Goal: Check status: Check status

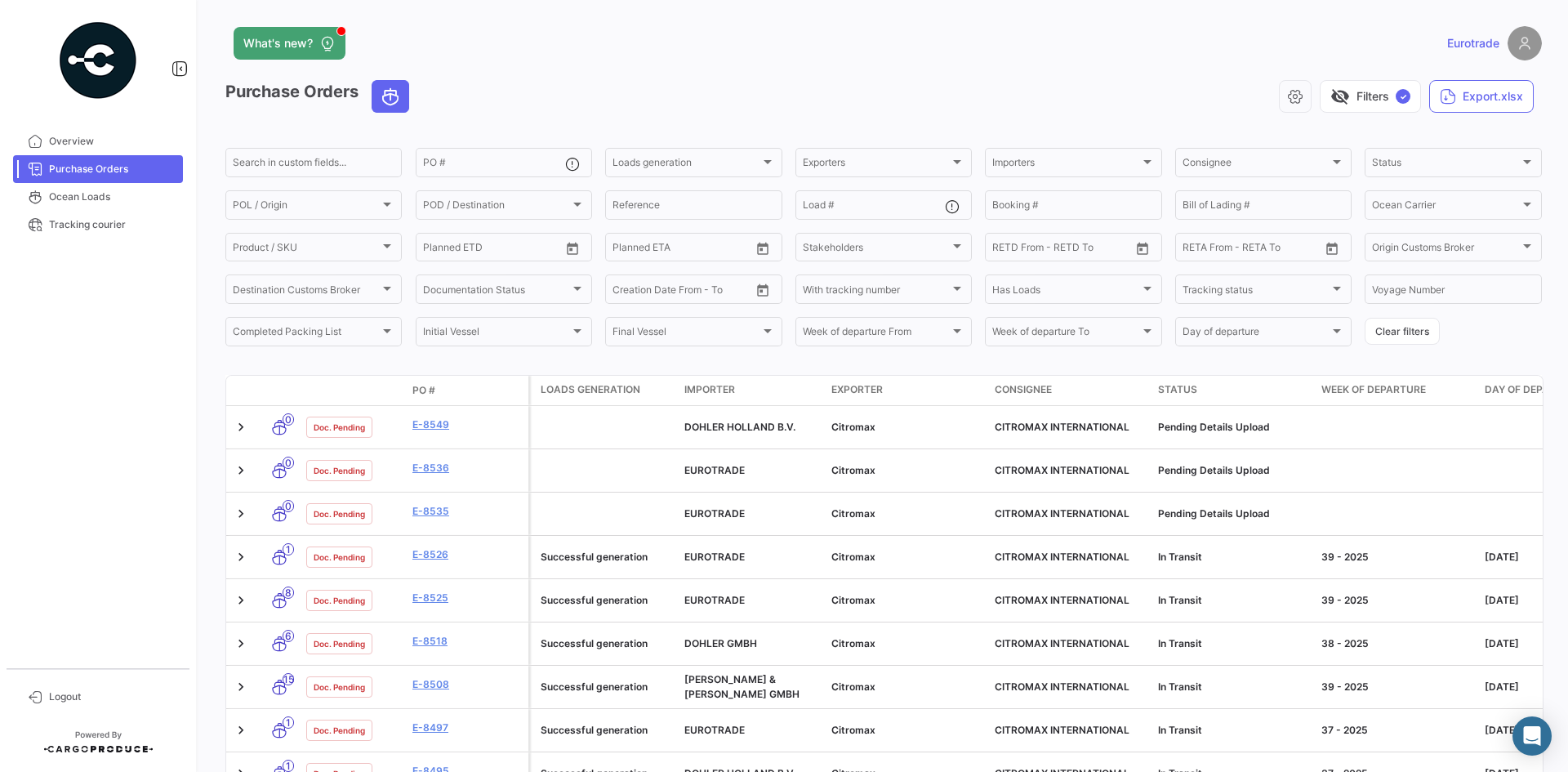
scroll to position [462, 0]
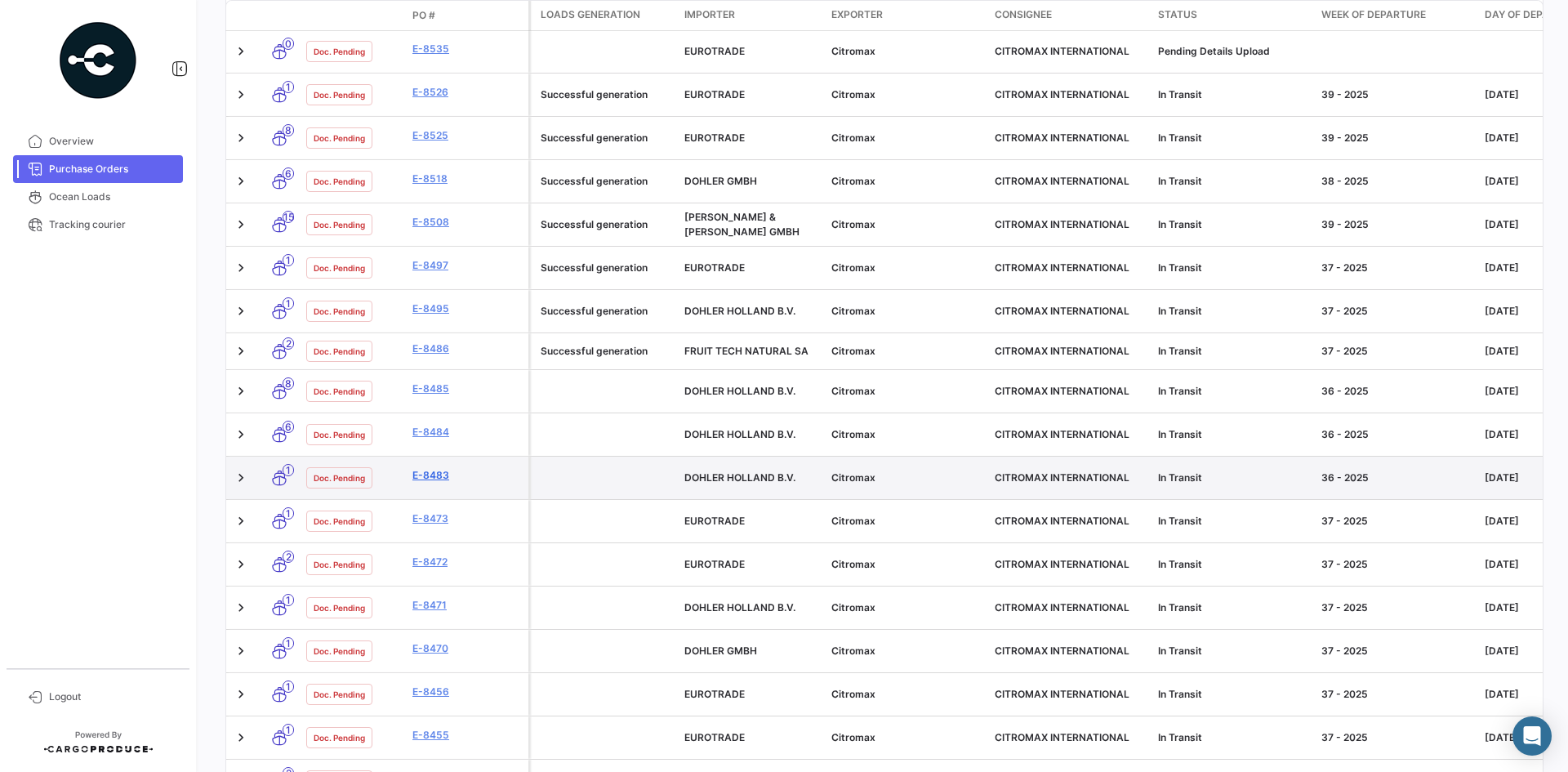
click at [436, 468] on link "E-8483" at bounding box center [467, 475] width 110 height 14
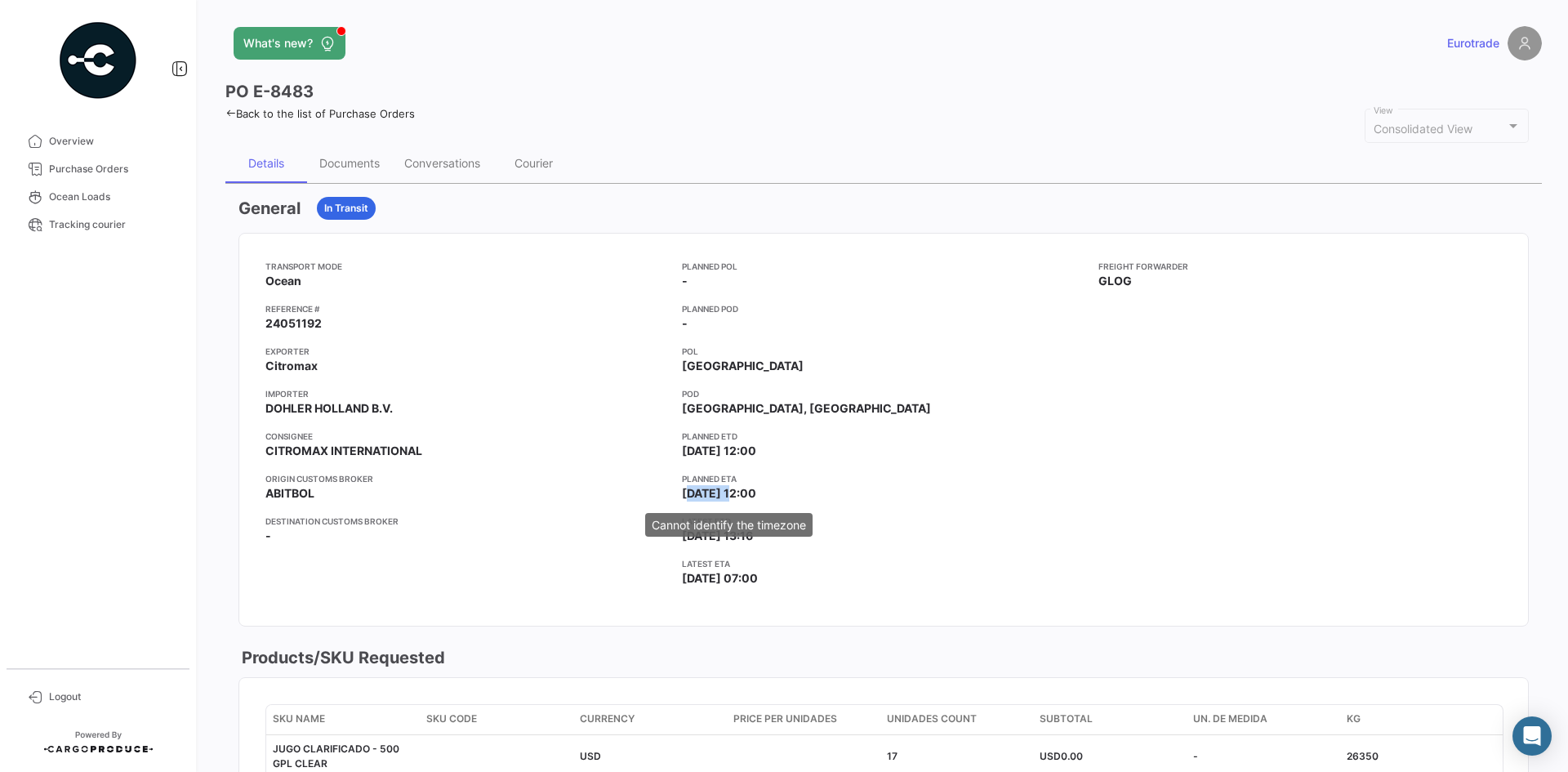
drag, startPoint x: 680, startPoint y: 491, endPoint x: 725, endPoint y: 491, distance: 45.0
click at [725, 491] on span "[DATE] 12:00" at bounding box center [718, 493] width 74 height 16
click at [718, 554] on div "Planned POL - Planned POD - POL [GEOGRAPHIC_DATA], [GEOGRAPHIC_DATA] Planned ET…" at bounding box center [884, 429] width 404 height 339
drag, startPoint x: 676, startPoint y: 540, endPoint x: 698, endPoint y: 540, distance: 22.0
click at [698, 540] on div "Transport mode Ocean Reference # 24051192 Exporter Citromax Importer DOHLER HOL…" at bounding box center [884, 429] width 1236 height 339
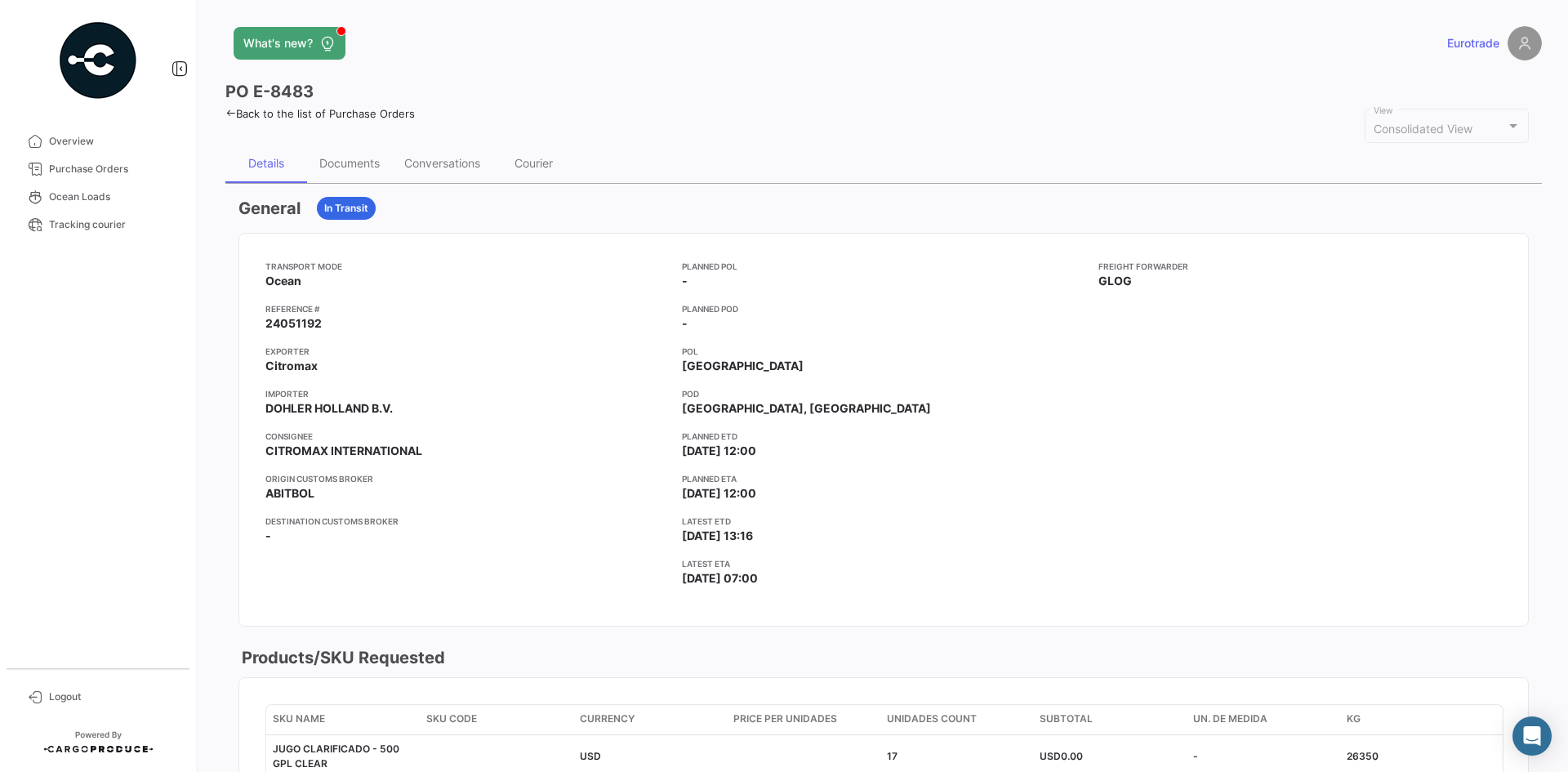
click at [612, 542] on app-card-info-value "-" at bounding box center [467, 535] width 404 height 16
drag, startPoint x: 687, startPoint y: 579, endPoint x: 730, endPoint y: 573, distance: 43.4
click at [730, 573] on span "[DATE] 07:00" at bounding box center [719, 578] width 76 height 16
click at [657, 535] on div "Transport mode Ocean Reference # 24051192 Exporter Citromax Importer DOHLER HOL…" at bounding box center [884, 429] width 1236 height 339
click at [709, 544] on mat-tooltip-component "Cannot identify the timezone" at bounding box center [729, 567] width 190 height 46
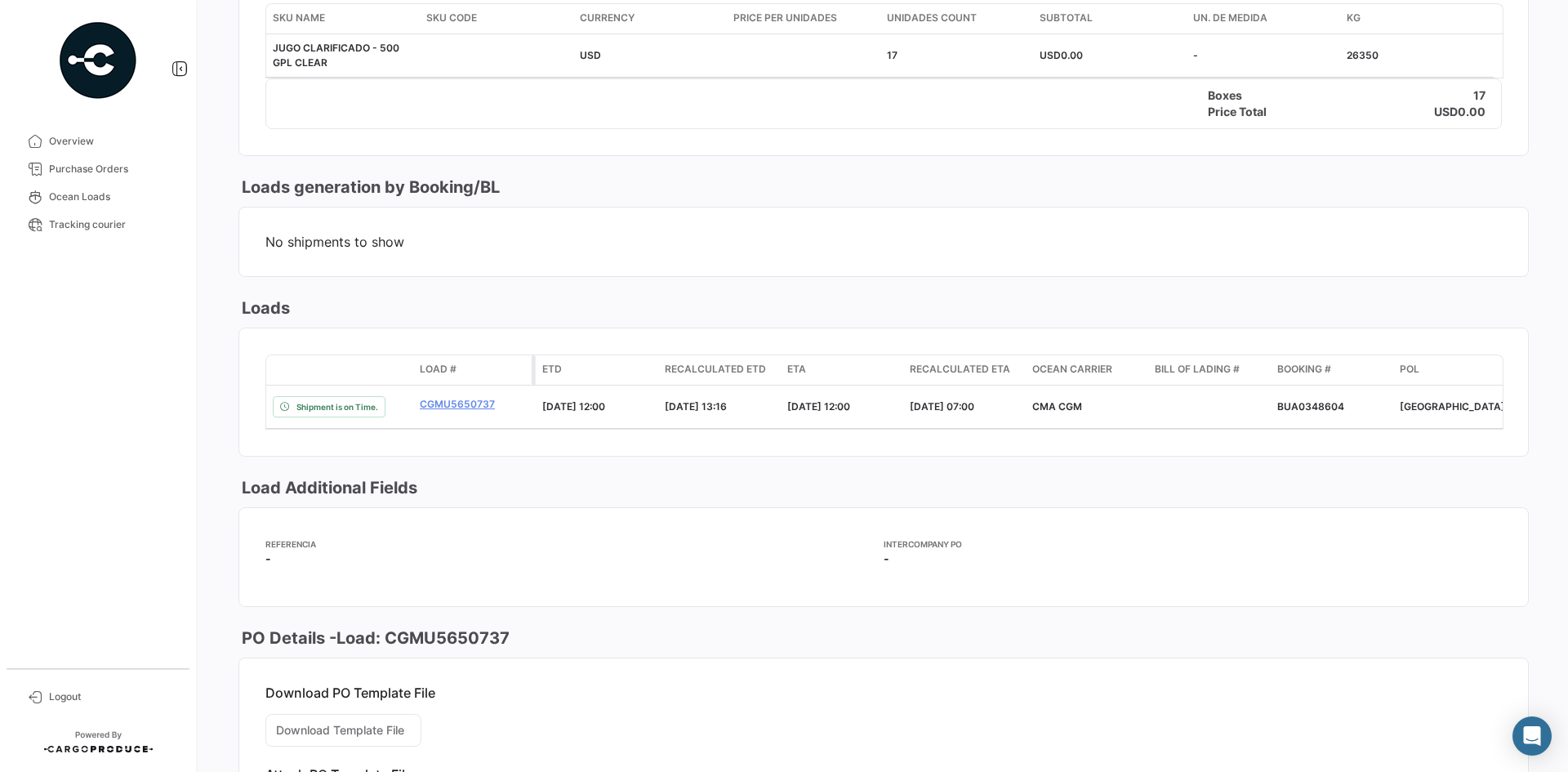
scroll to position [686, 0]
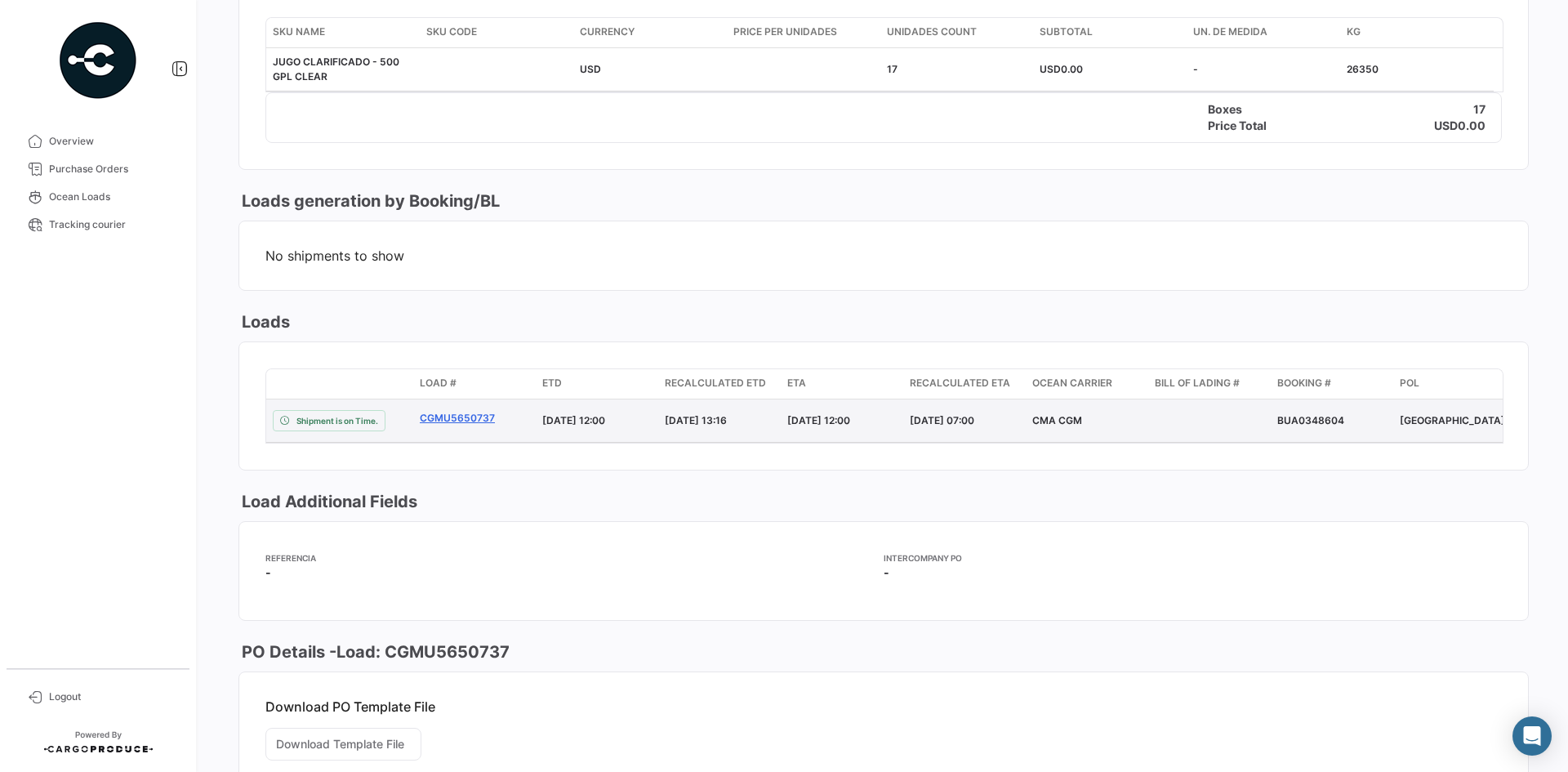
click at [459, 417] on link "CGMU5650737" at bounding box center [475, 417] width 110 height 14
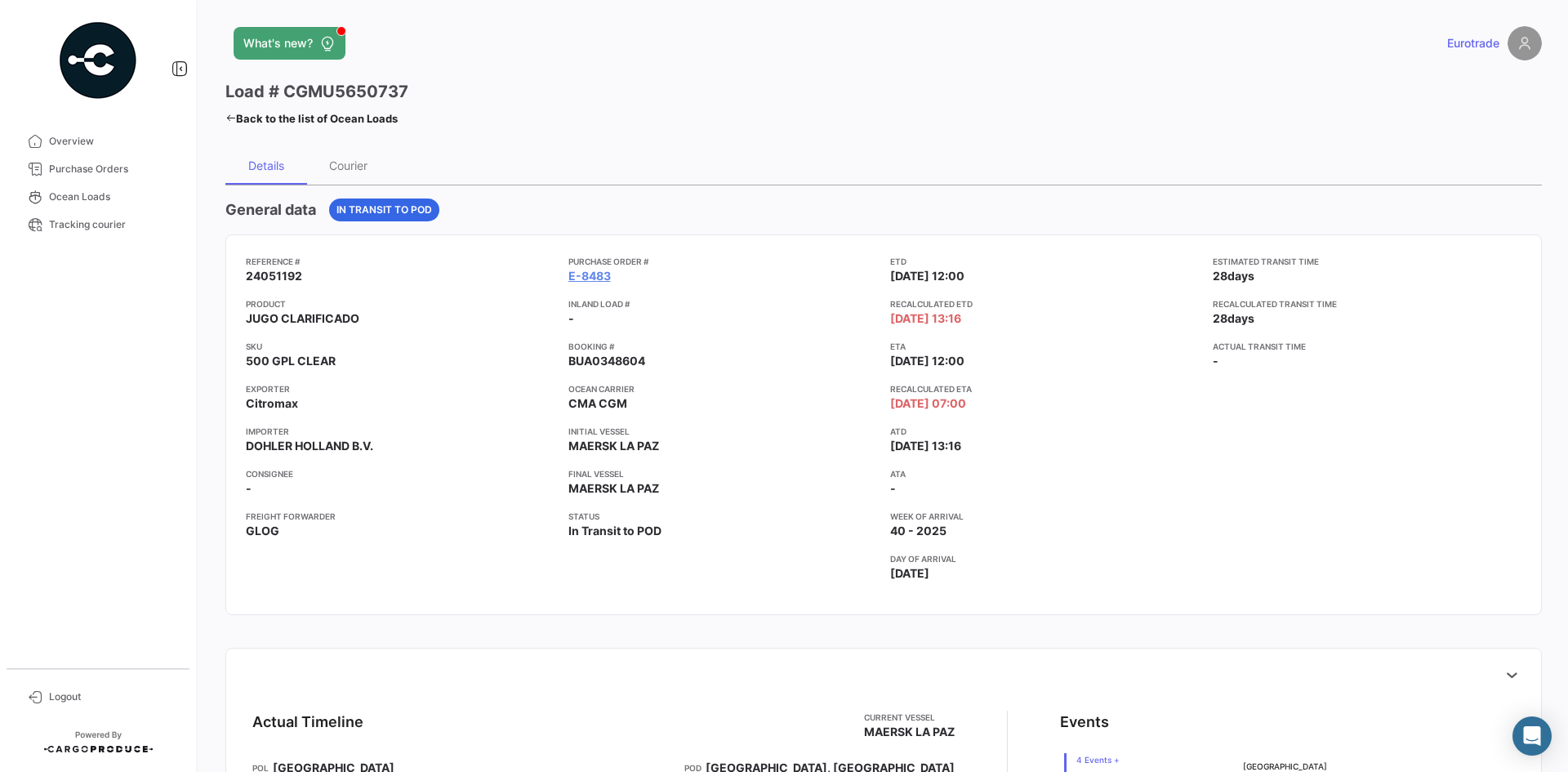
drag, startPoint x: 617, startPoint y: 445, endPoint x: 549, endPoint y: 448, distance: 68.1
click at [549, 448] on div "Reference # 24051192 Product JUGO CLARIFICADO SKU 500 GPL CLEAR Exporter Citrom…" at bounding box center [884, 424] width 1276 height 339
click at [661, 449] on app-card-info-value "MAERSK LA PAZ" at bounding box center [723, 445] width 310 height 16
drag, startPoint x: 594, startPoint y: 405, endPoint x: 535, endPoint y: 377, distance: 65.3
click at [559, 399] on div "Reference # 24051192 Product JUGO CLARIFICADO SKU 500 GPL CLEAR Exporter Citrom…" at bounding box center [884, 424] width 1276 height 339
